Goal: Navigation & Orientation: Go to known website

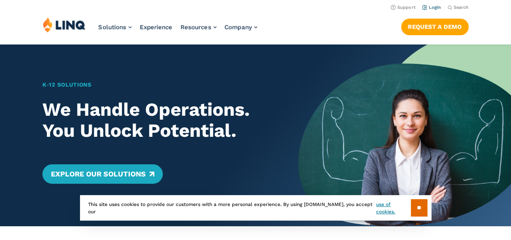
click at [430, 6] on link "Login" at bounding box center [431, 7] width 19 height 5
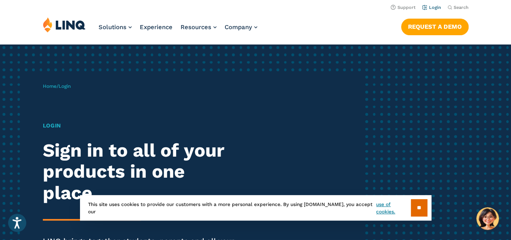
click at [433, 7] on link "Login" at bounding box center [431, 7] width 19 height 5
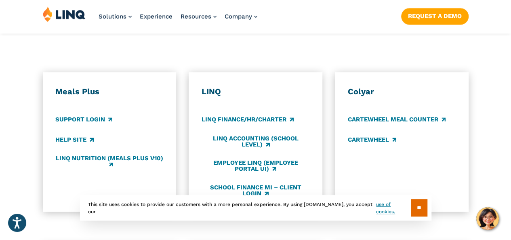
scroll to position [436, 0]
